Goal: Information Seeking & Learning: Check status

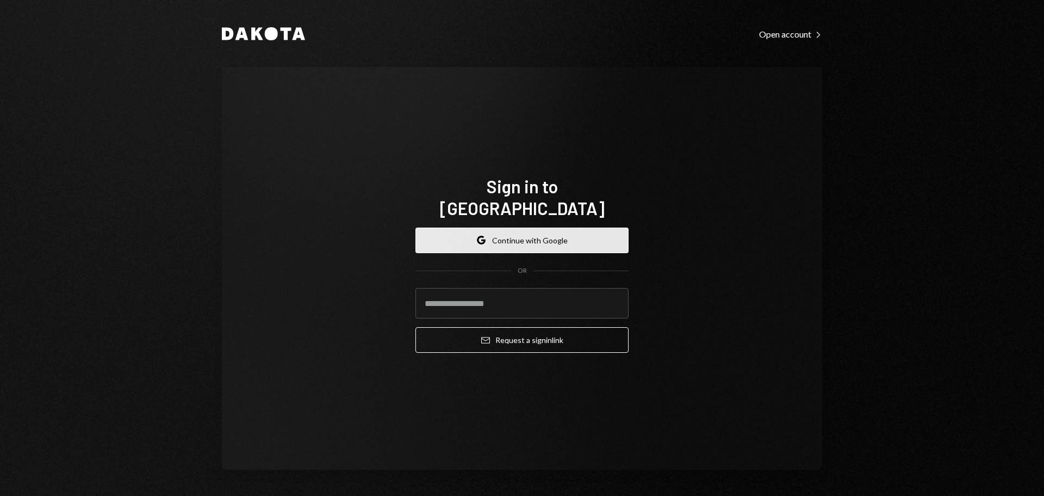
click at [527, 230] on button "Google Continue with Google" at bounding box center [522, 240] width 213 height 26
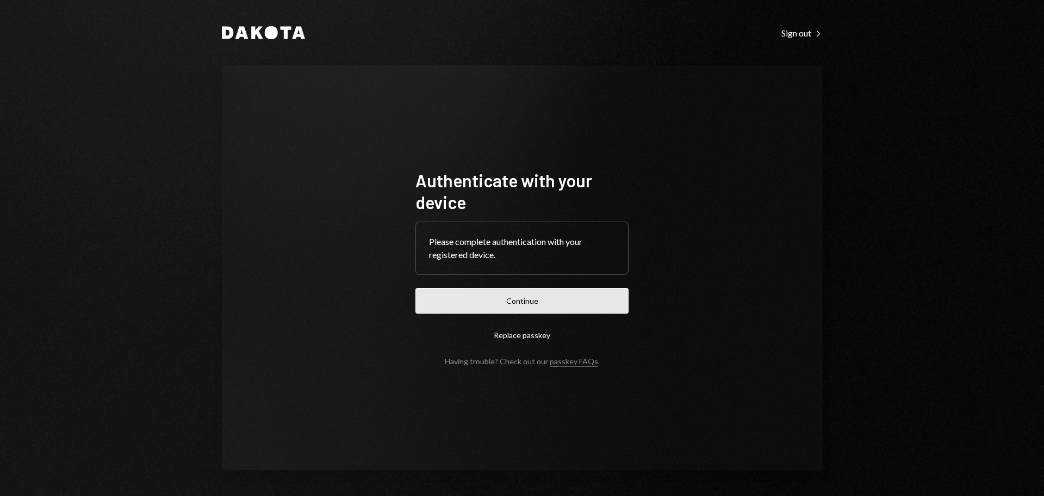
click at [555, 298] on button "Continue" at bounding box center [522, 301] width 213 height 26
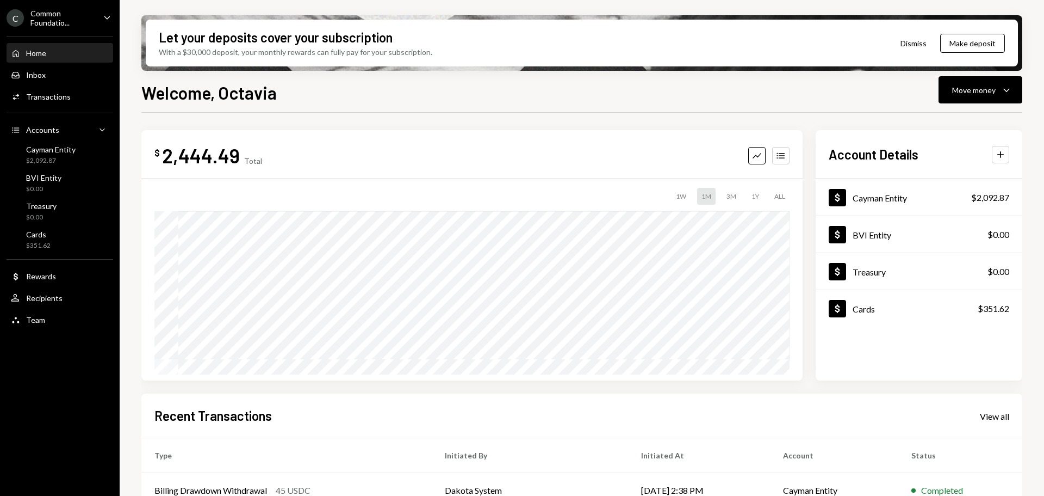
click at [60, 18] on div "Common Foundatio..." at bounding box center [62, 18] width 64 height 18
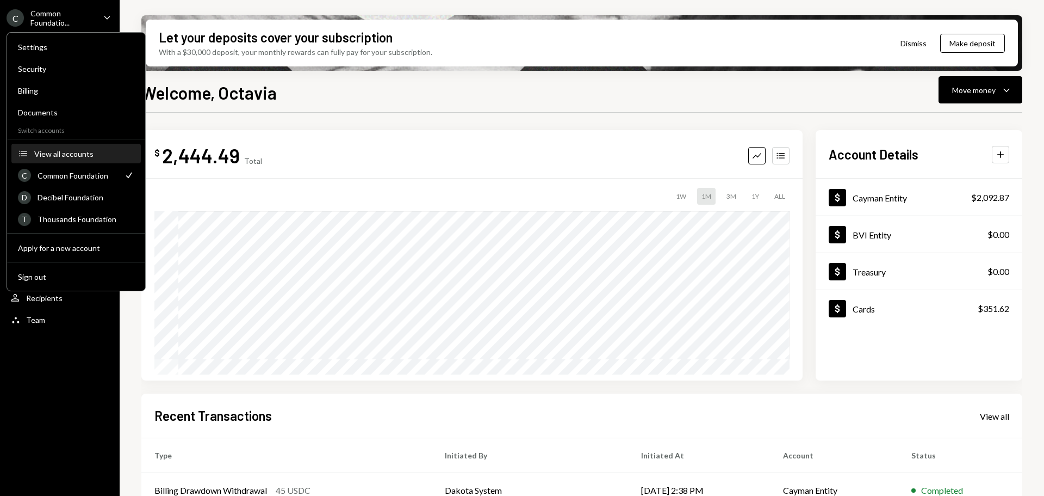
click at [83, 152] on div "View all accounts" at bounding box center [84, 153] width 100 height 9
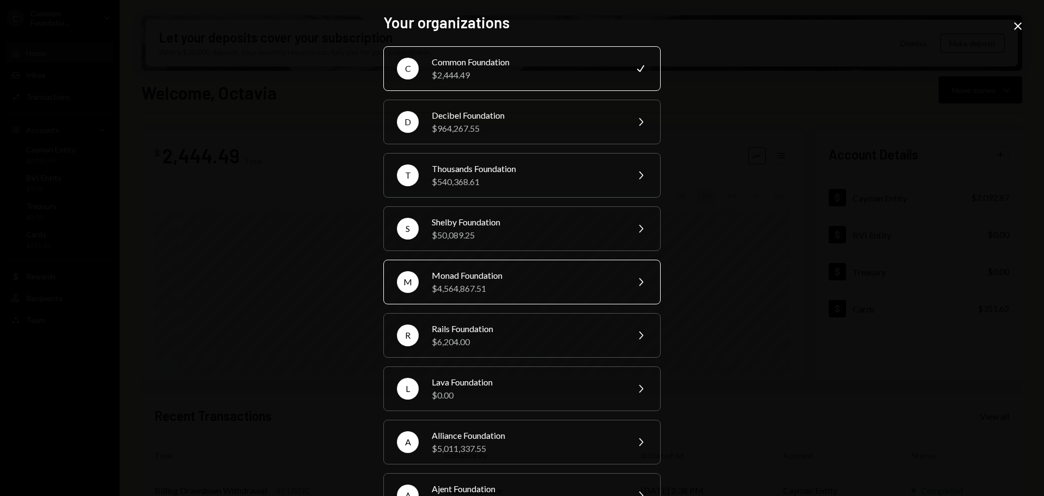
click at [480, 275] on div "Monad Foundation" at bounding box center [526, 275] width 189 height 13
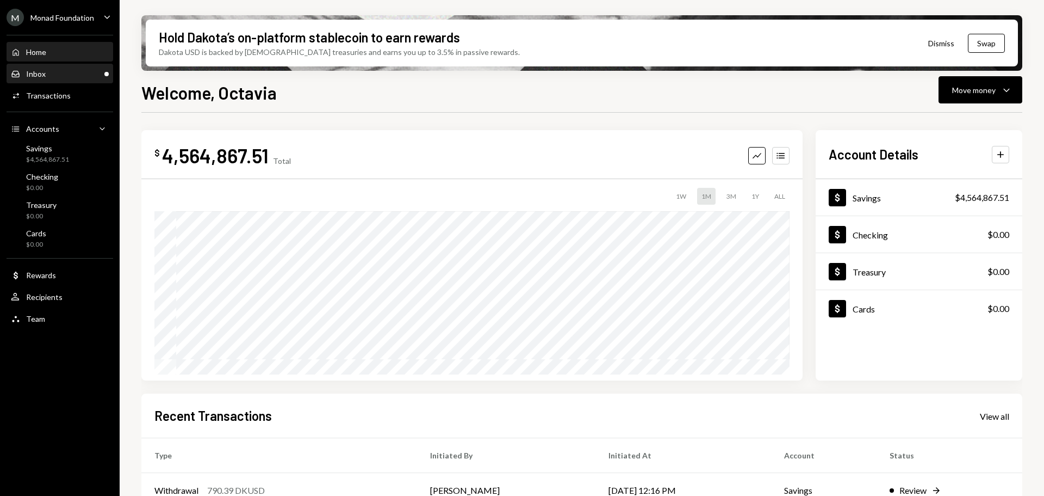
click at [56, 77] on div "Inbox Inbox" at bounding box center [60, 74] width 98 height 10
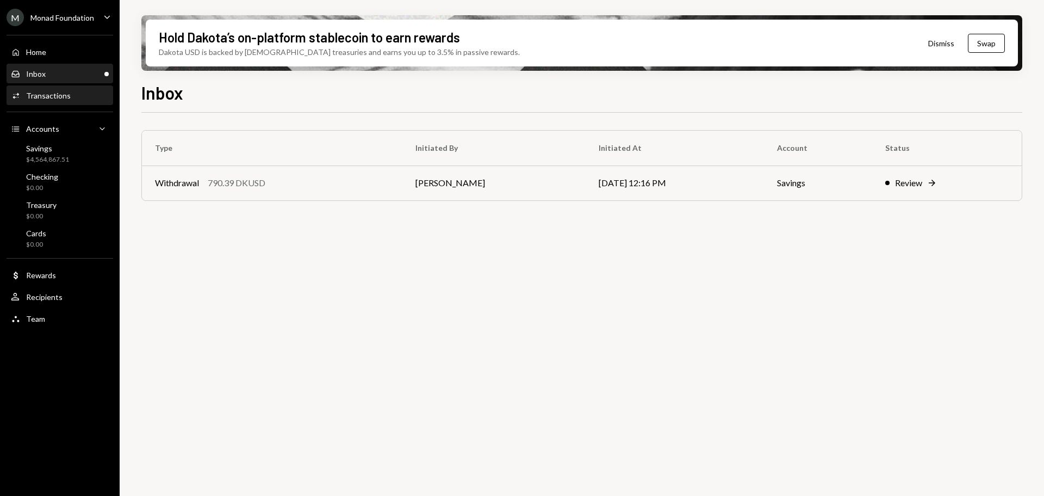
click at [63, 91] on div "Activities Transactions" at bounding box center [41, 96] width 60 height 10
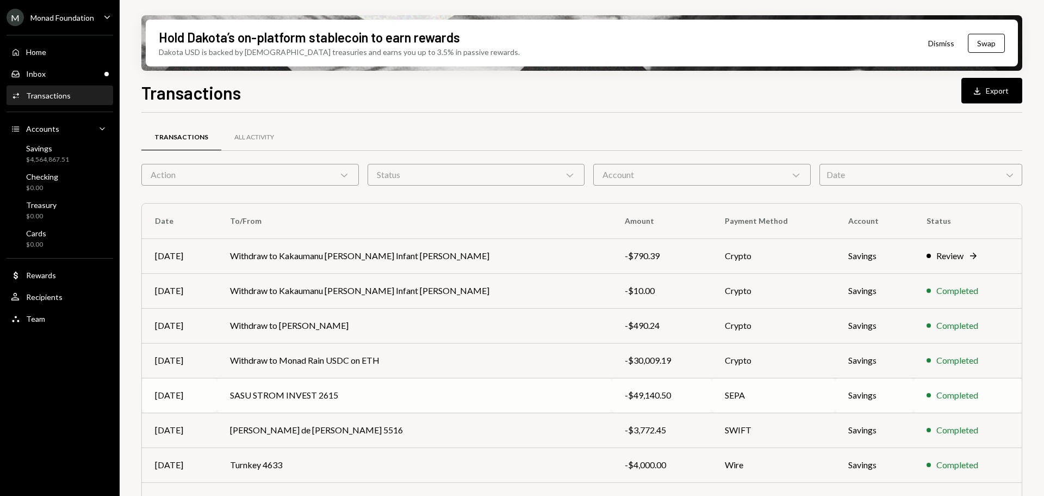
click at [644, 401] on td "-$49,140.50" at bounding box center [662, 395] width 100 height 35
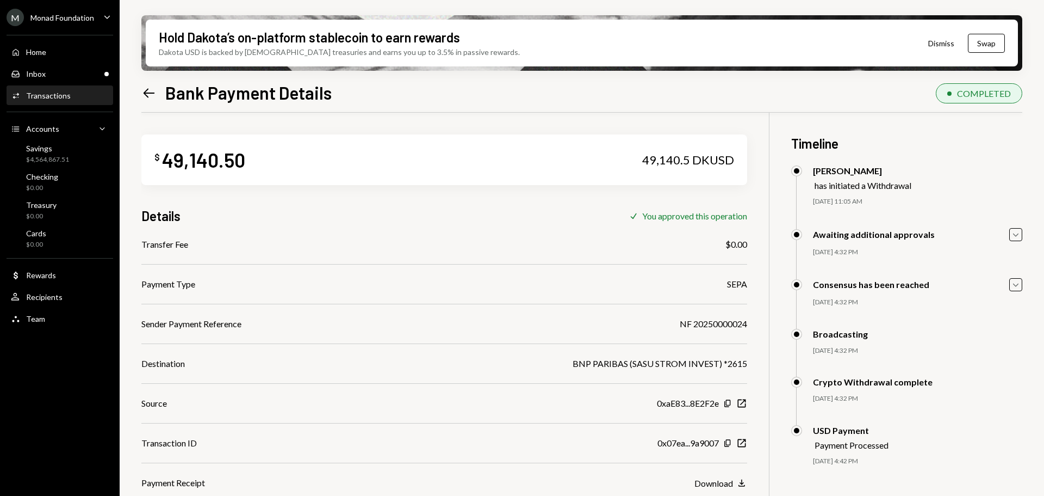
scroll to position [87, 0]
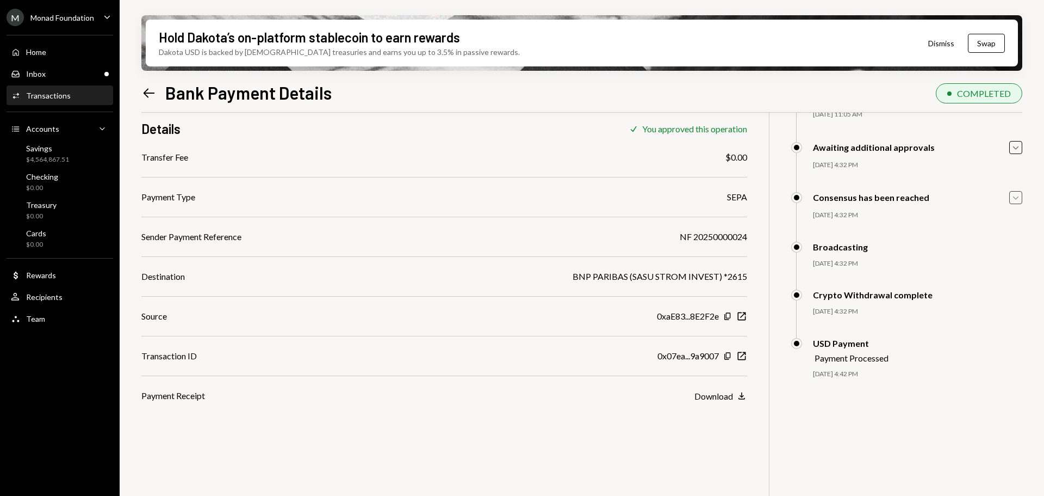
click at [1011, 194] on icon "Caret Down" at bounding box center [1016, 197] width 12 height 12
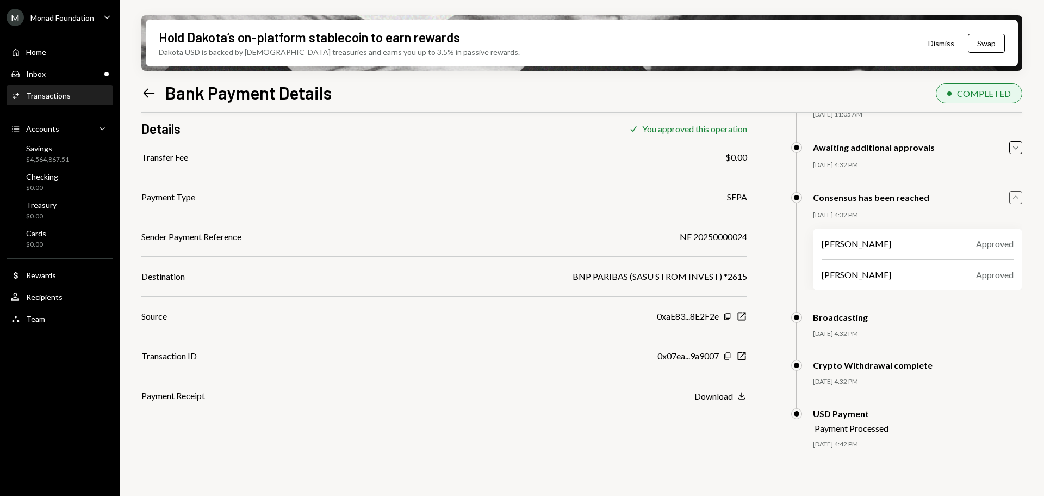
click at [1013, 196] on icon "Caret Up" at bounding box center [1016, 197] width 12 height 12
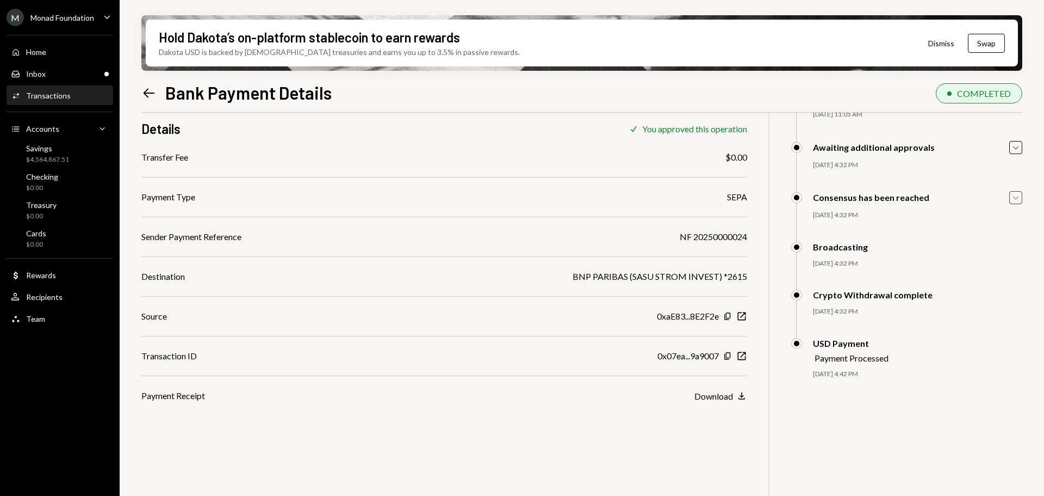
click at [46, 98] on div "Transactions" at bounding box center [48, 95] width 45 height 9
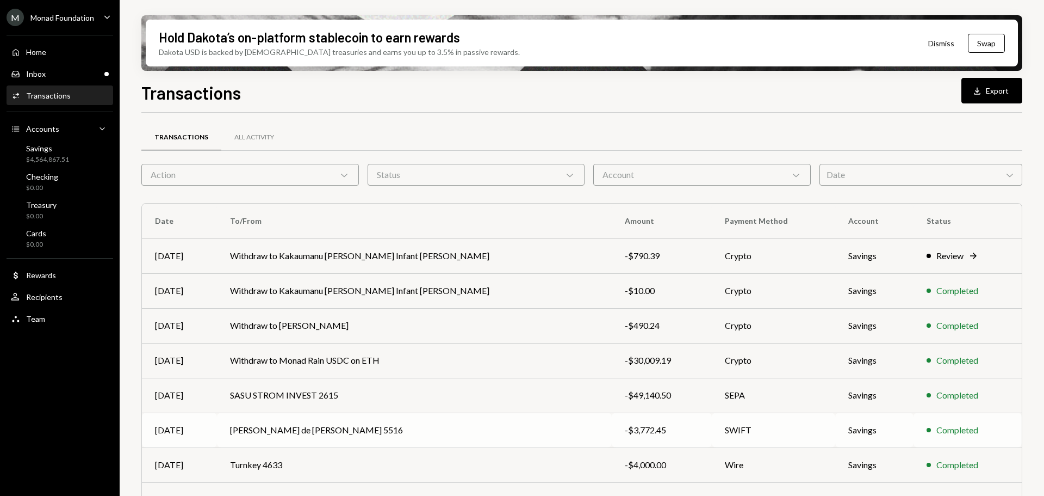
scroll to position [124, 0]
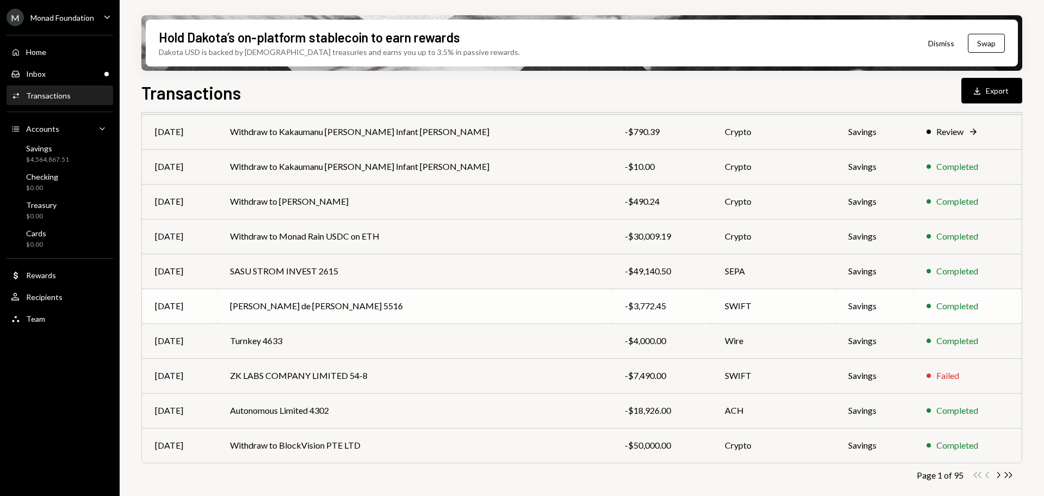
click at [284, 310] on td "[PERSON_NAME] de [PERSON_NAME] 5516" at bounding box center [414, 305] width 395 height 35
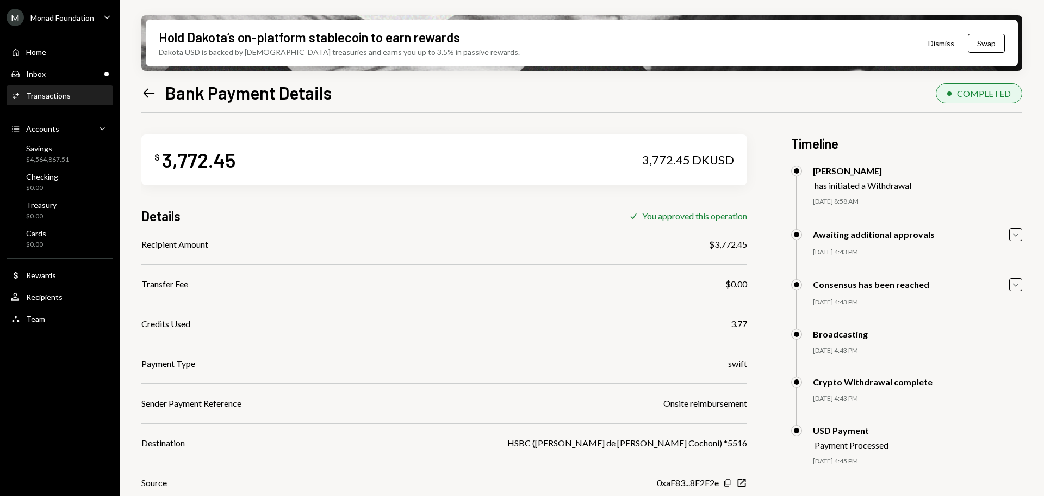
scroll to position [87, 0]
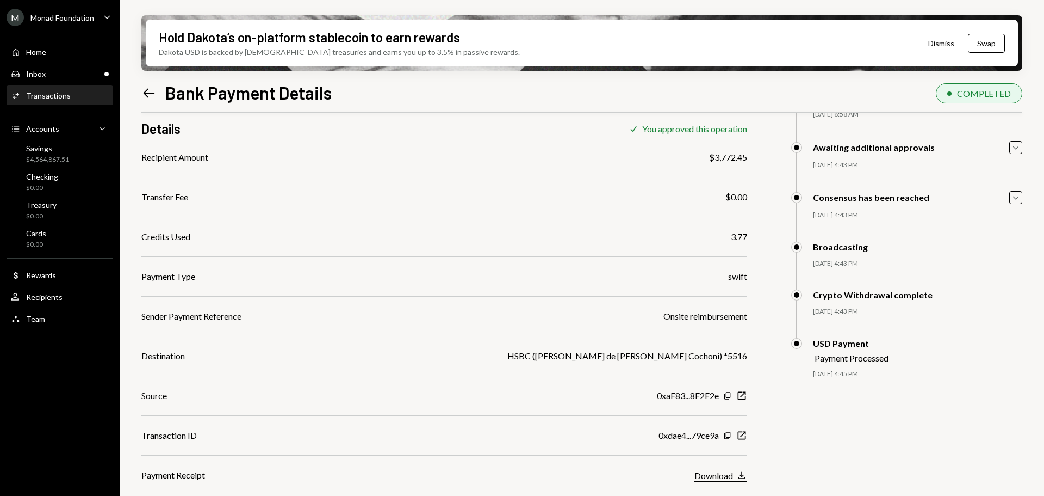
click at [743, 473] on icon "Download" at bounding box center [742, 474] width 11 height 11
click at [73, 15] on div "Monad Foundation" at bounding box center [62, 17] width 64 height 9
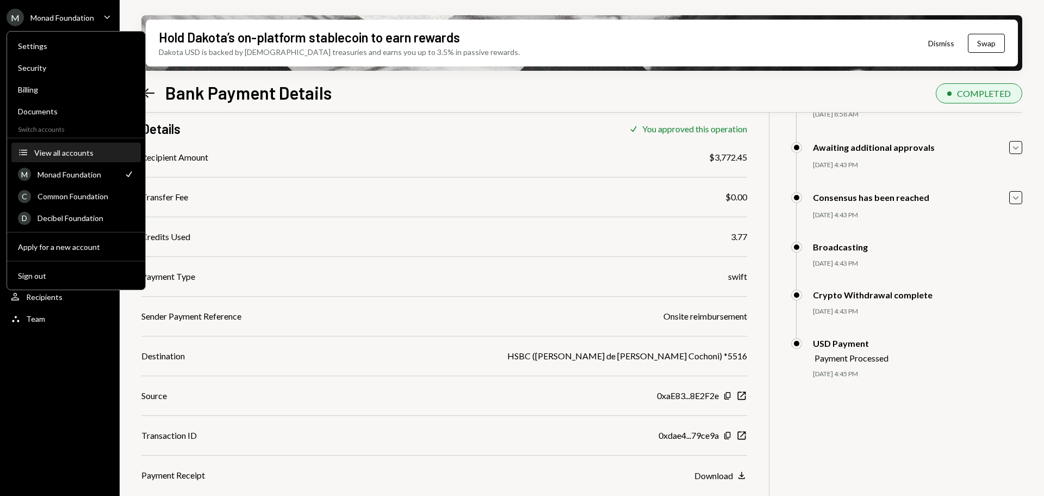
click at [64, 148] on div "View all accounts" at bounding box center [84, 152] width 100 height 9
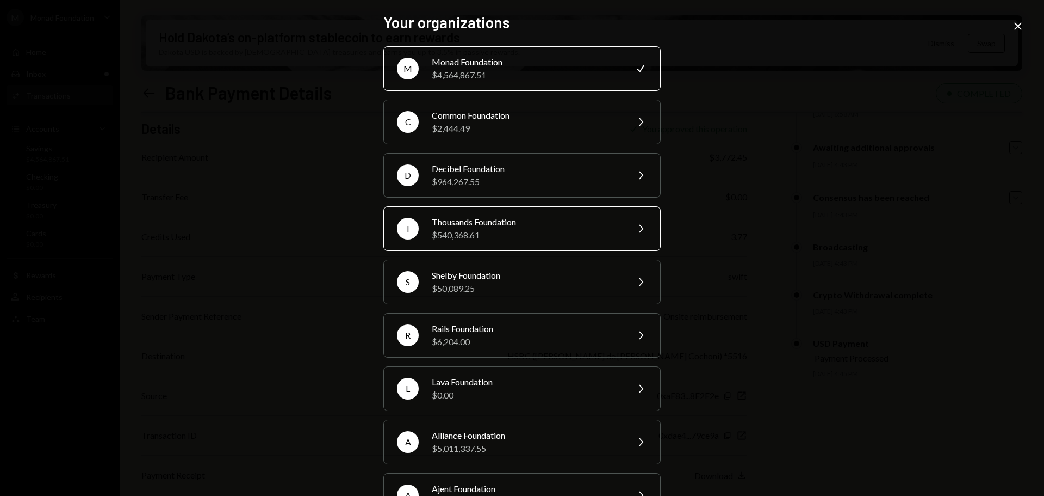
click at [503, 230] on div "$540,368.61" at bounding box center [526, 234] width 189 height 13
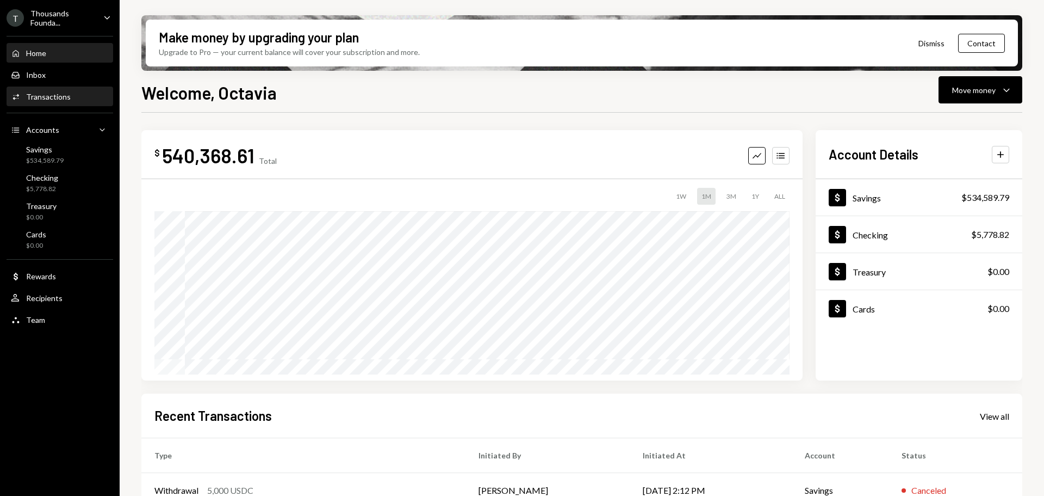
click at [40, 96] on div "Transactions" at bounding box center [48, 96] width 45 height 9
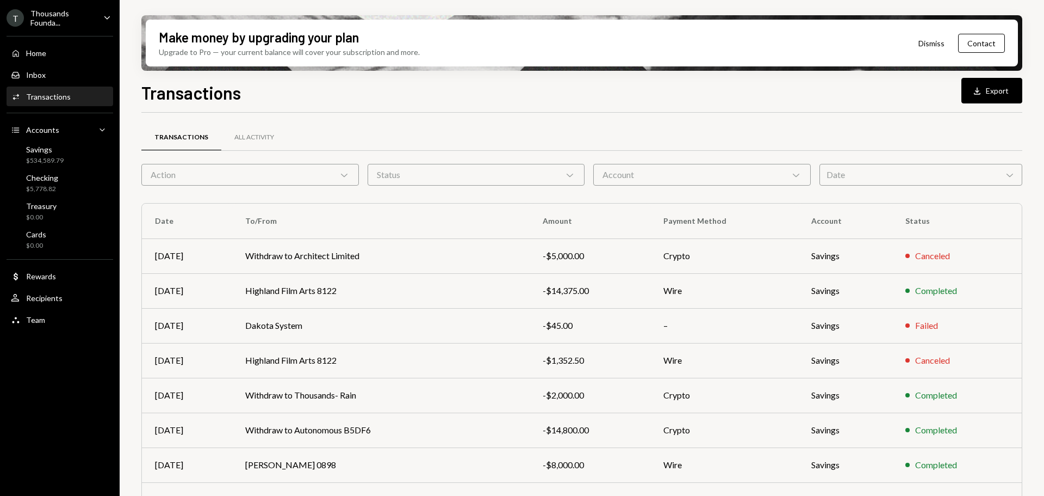
click at [99, 11] on div "T Thousands Founda... Caret Down" at bounding box center [60, 18] width 120 height 18
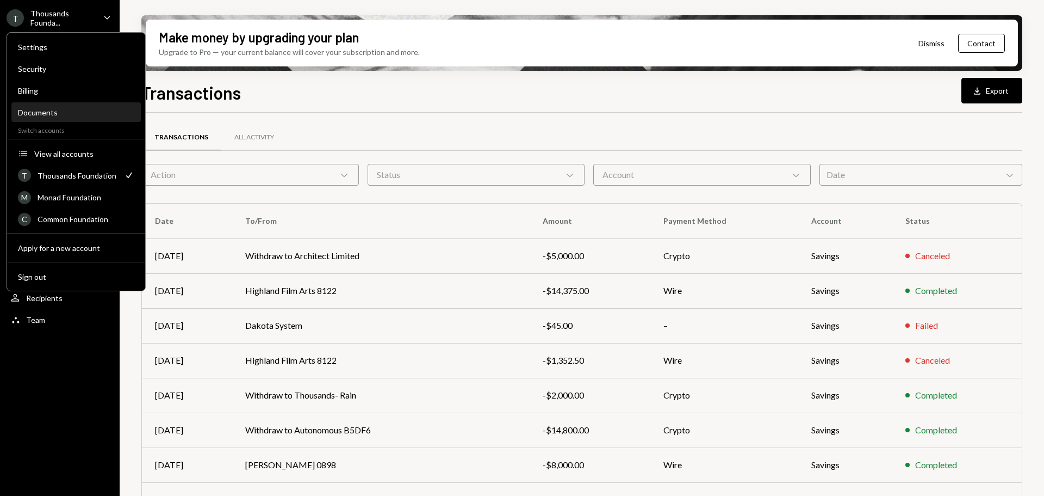
click at [59, 108] on div "Documents" at bounding box center [76, 112] width 116 height 9
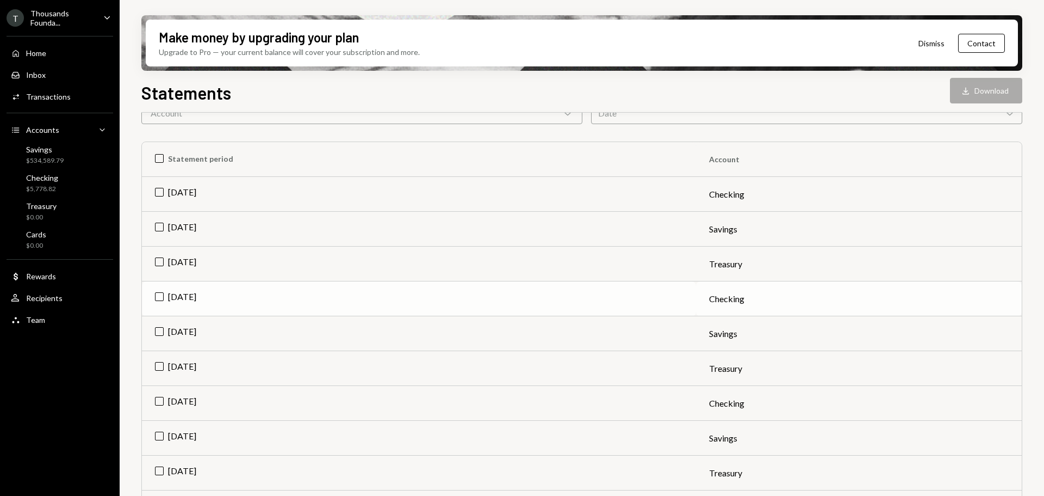
scroll to position [163, 0]
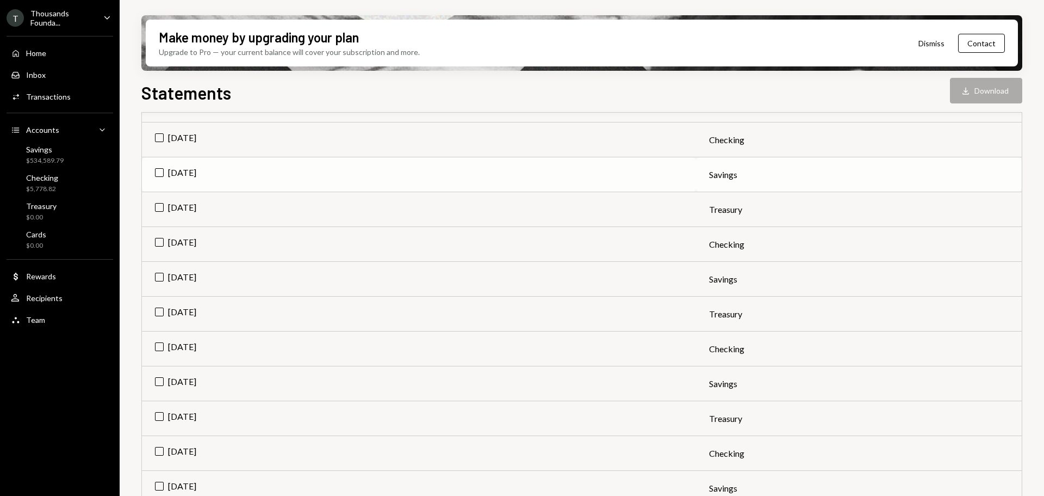
click at [159, 172] on td "Aug 2025" at bounding box center [419, 174] width 554 height 35
drag, startPoint x: 156, startPoint y: 276, endPoint x: 174, endPoint y: 276, distance: 18.5
click at [156, 276] on td "Jul 2025" at bounding box center [419, 279] width 554 height 35
click at [159, 379] on td "Jun 2025" at bounding box center [419, 383] width 554 height 35
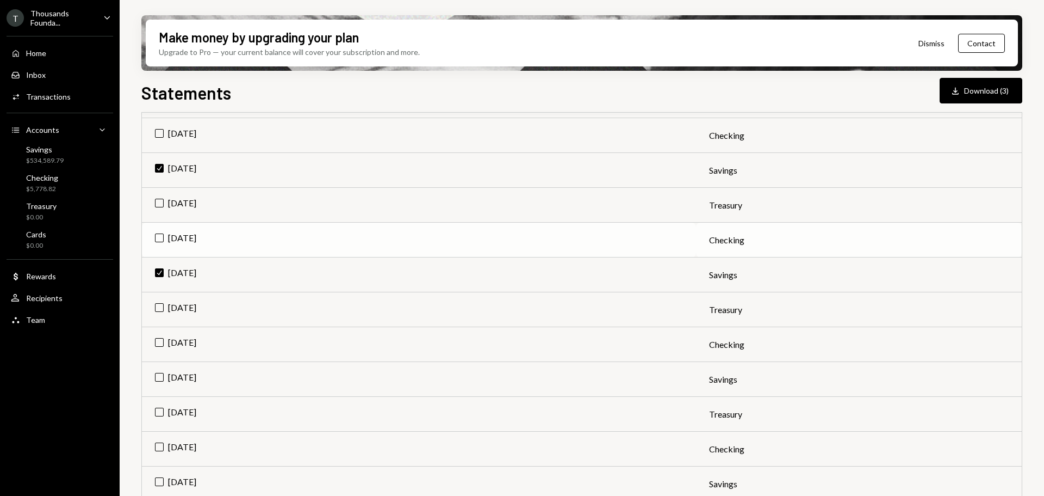
scroll to position [326, 0]
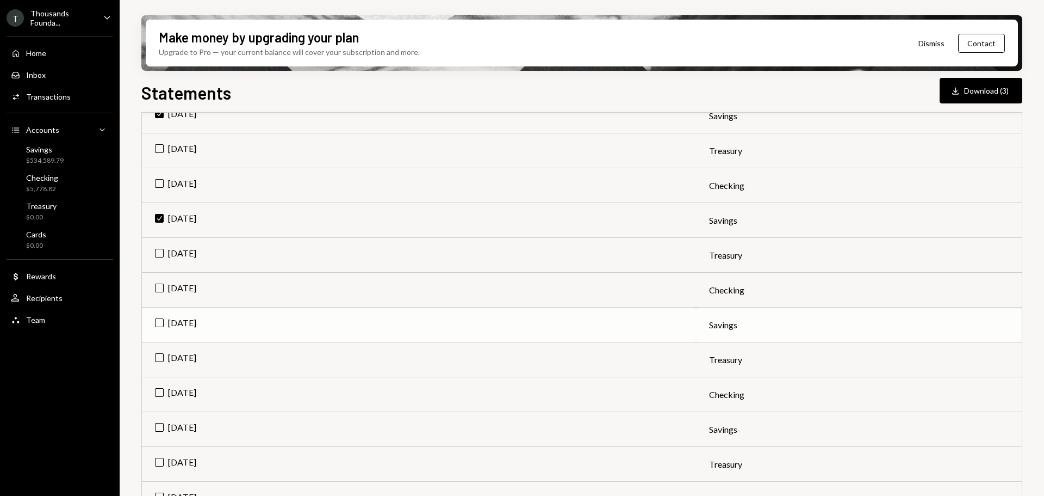
click at [156, 321] on td "May 2025" at bounding box center [419, 324] width 554 height 35
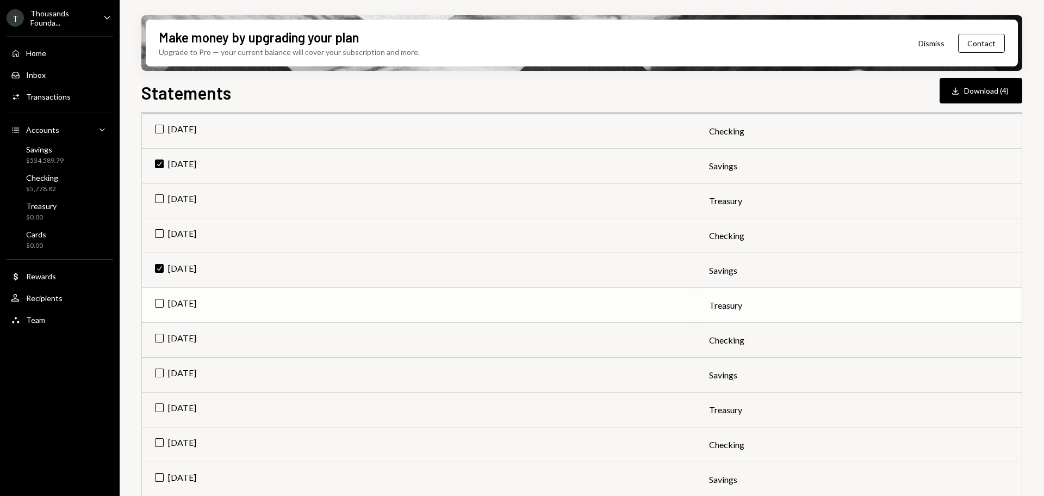
scroll to position [435, 0]
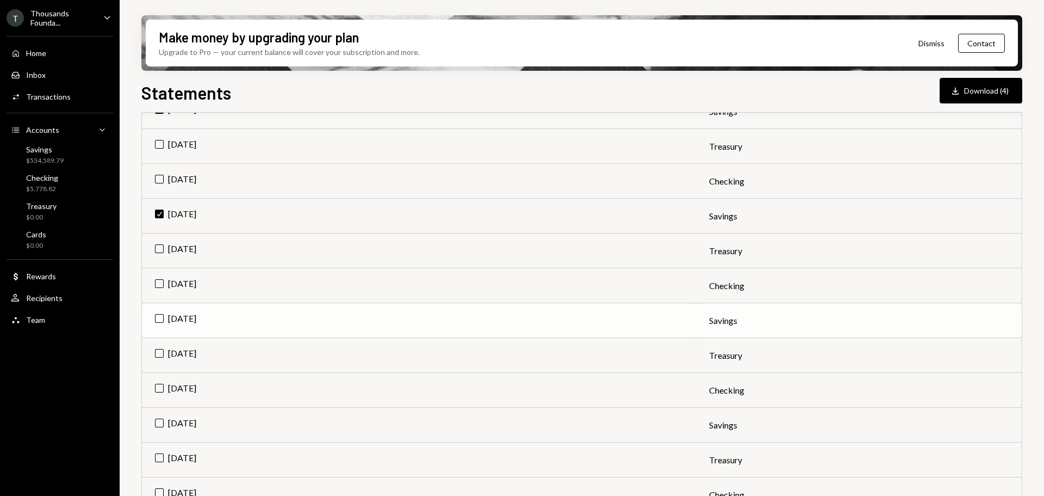
click at [160, 316] on td "Apr 2025" at bounding box center [419, 320] width 554 height 35
click at [50, 94] on div "Transactions" at bounding box center [48, 96] width 45 height 9
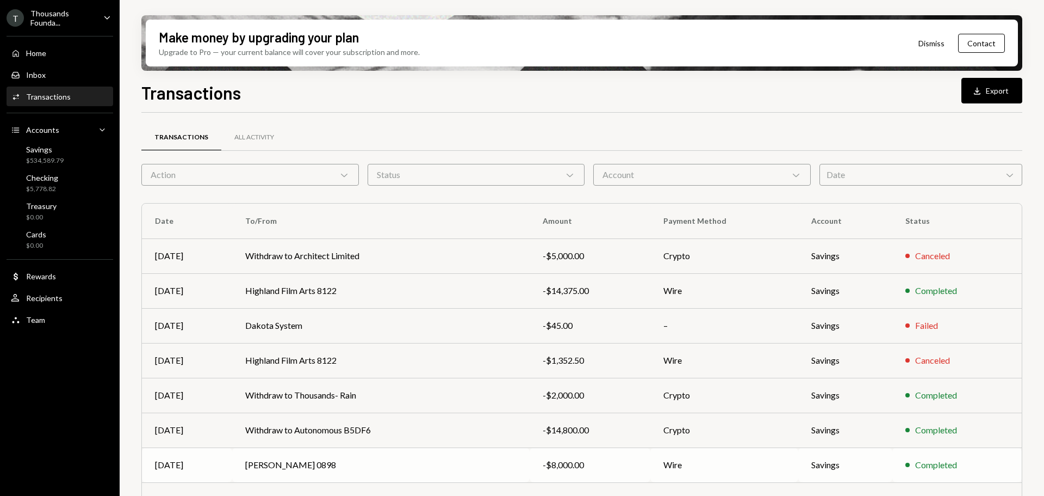
scroll to position [124, 0]
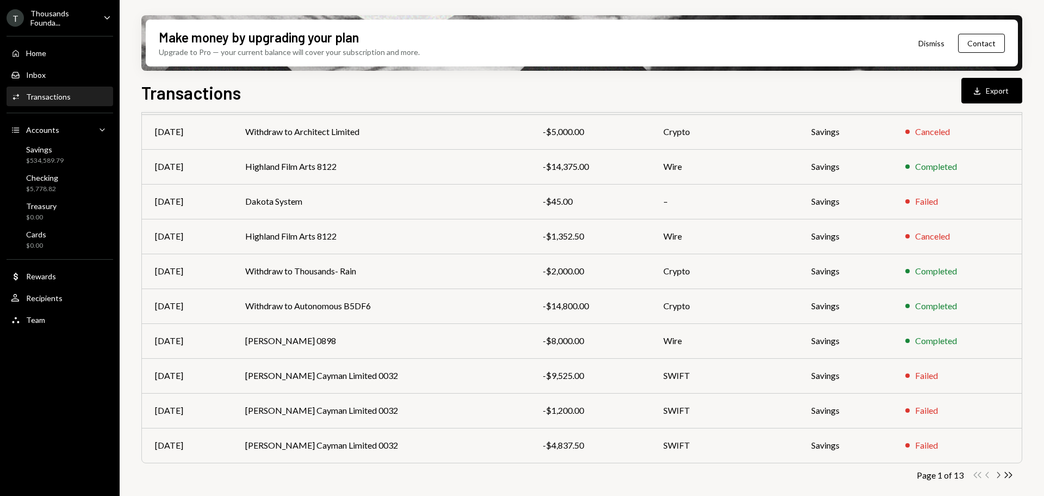
click at [999, 475] on icon "Chevron Right" at bounding box center [998, 474] width 10 height 10
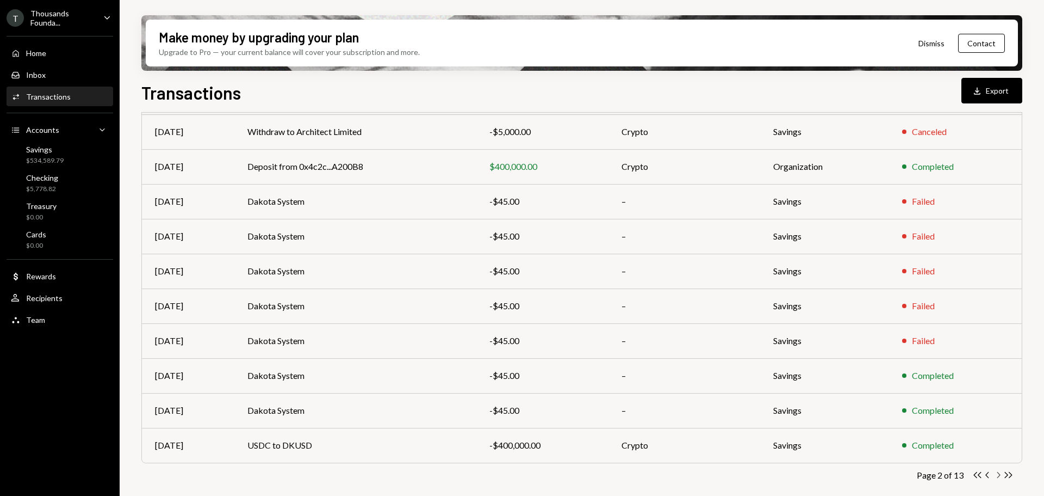
click at [998, 475] on icon "Chevron Right" at bounding box center [998, 474] width 10 height 10
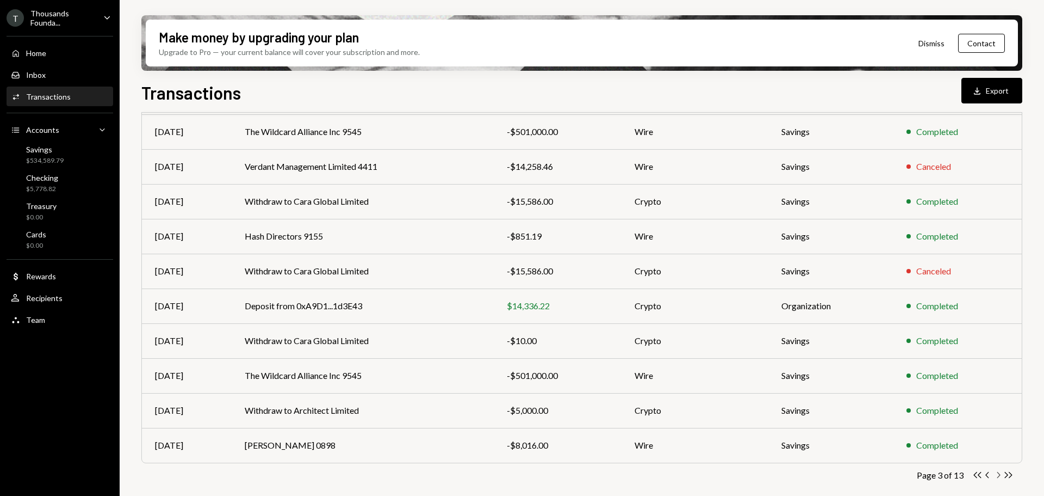
click at [999, 473] on icon "Chevron Right" at bounding box center [998, 474] width 10 height 10
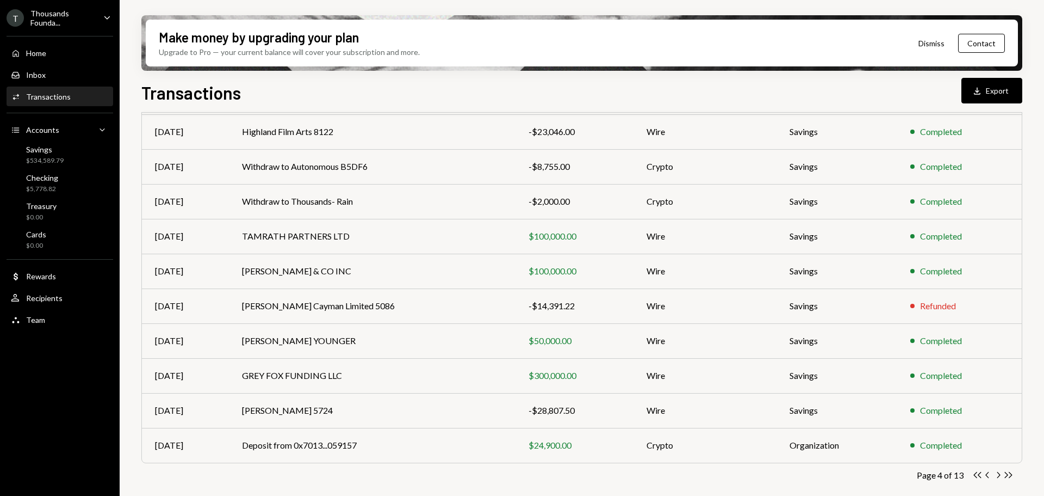
click at [997, 474] on icon "Chevron Right" at bounding box center [998, 474] width 10 height 10
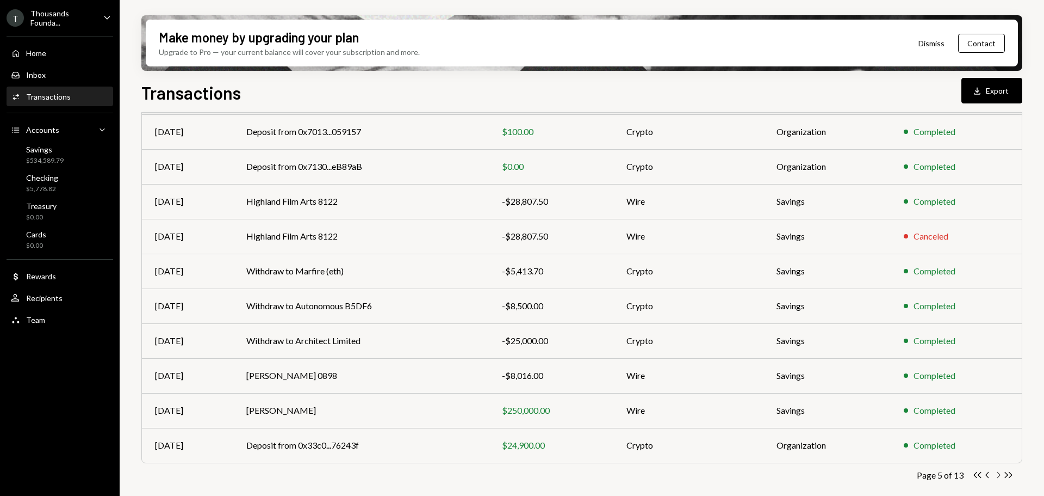
click at [1000, 473] on icon "Chevron Right" at bounding box center [998, 474] width 10 height 10
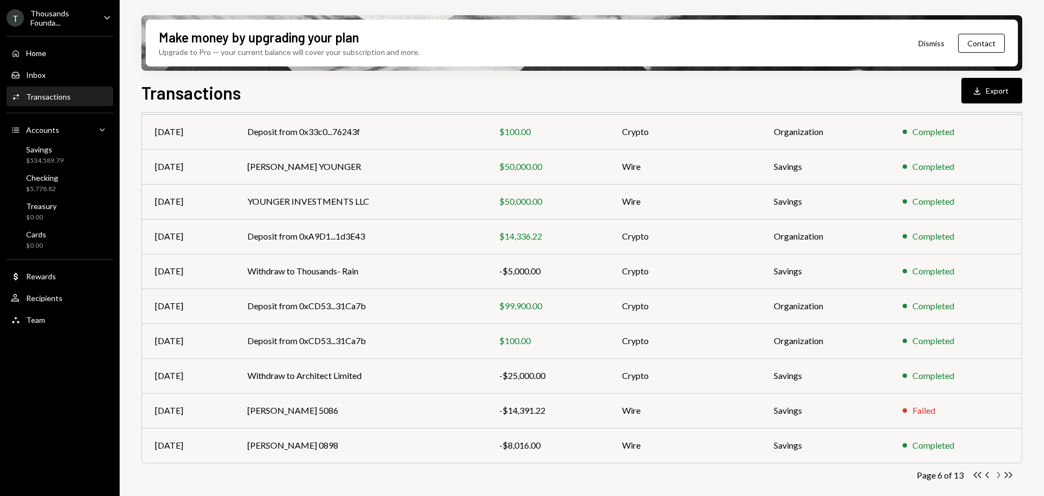
click at [999, 472] on icon "Chevron Right" at bounding box center [998, 474] width 10 height 10
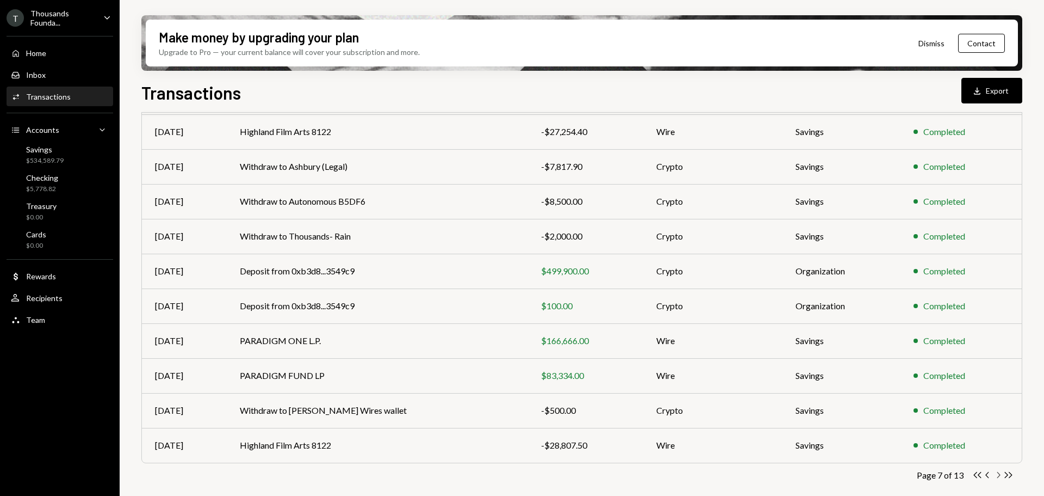
click at [999, 476] on icon "button" at bounding box center [999, 475] width 3 height 6
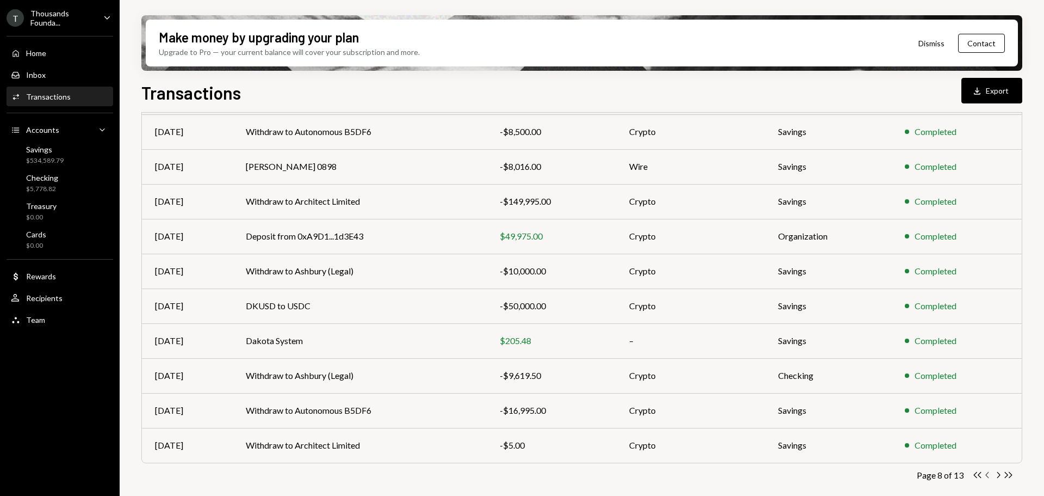
click at [988, 474] on icon "Chevron Left" at bounding box center [988, 474] width 10 height 10
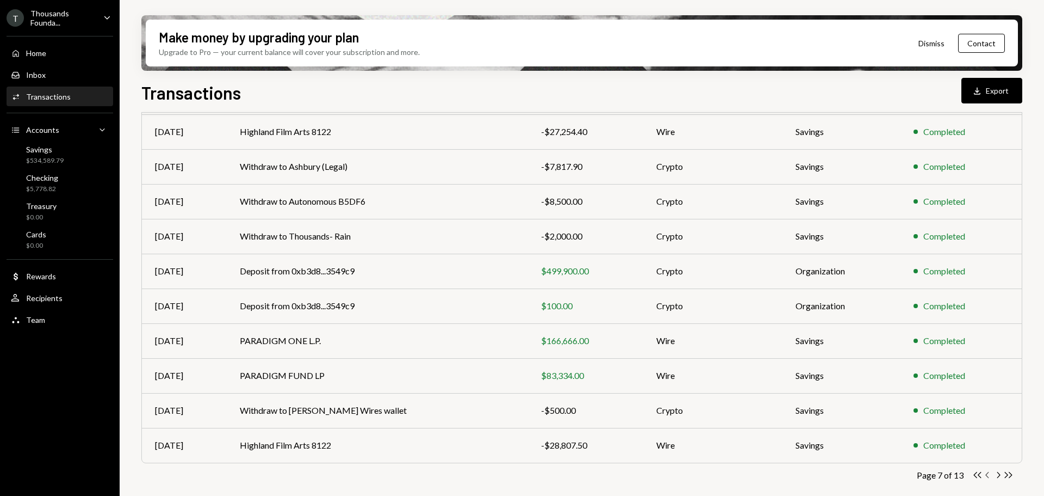
click at [987, 475] on icon "button" at bounding box center [987, 475] width 3 height 6
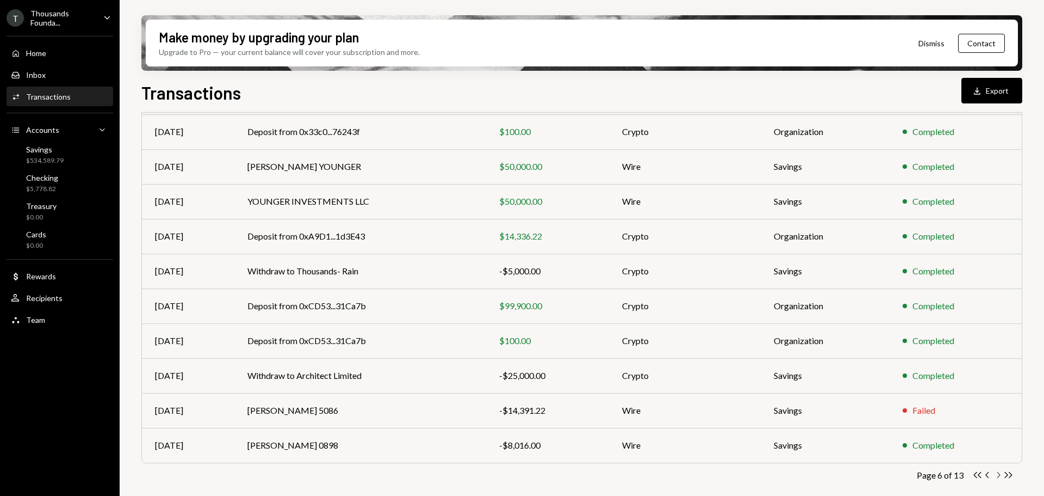
click at [997, 475] on icon "Chevron Right" at bounding box center [998, 474] width 10 height 10
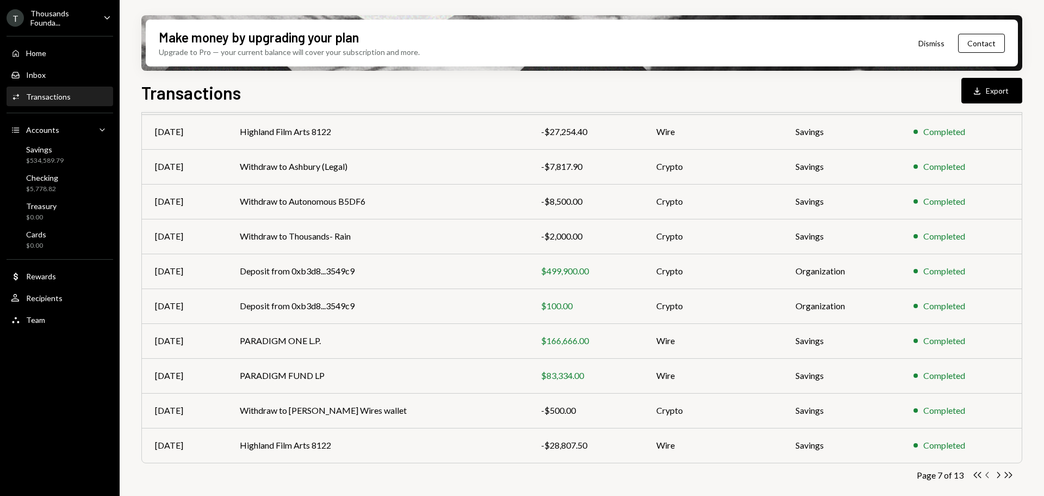
click at [989, 478] on icon "button" at bounding box center [987, 475] width 3 height 6
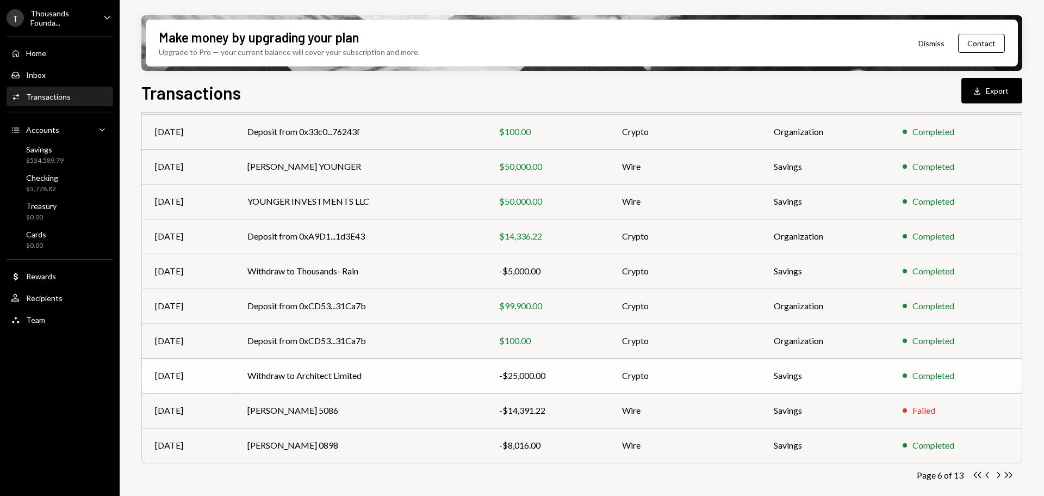
click at [515, 376] on div "-$25,000.00" at bounding box center [547, 375] width 97 height 13
